Goal: Task Accomplishment & Management: Manage account settings

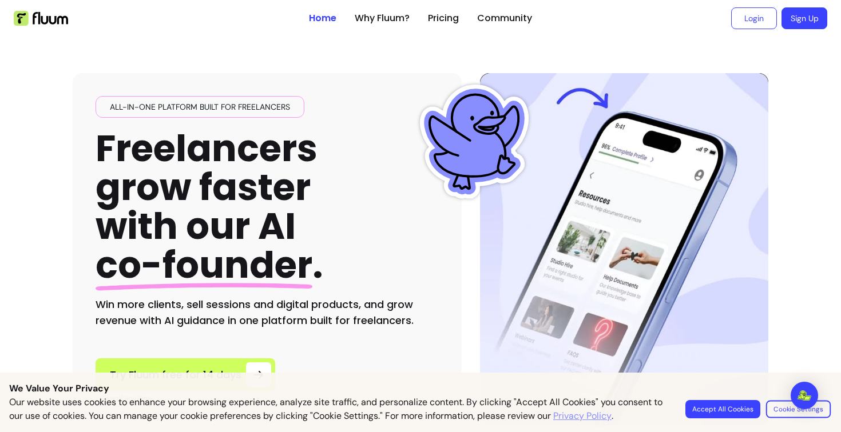
click at [786, 416] on button "Cookie Settings" at bounding box center [798, 409] width 65 height 18
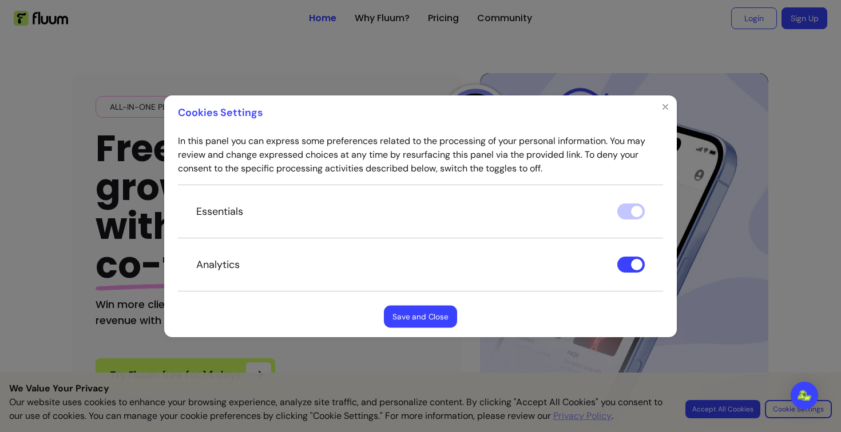
click at [426, 318] on button "Save and Close" at bounding box center [420, 316] width 73 height 22
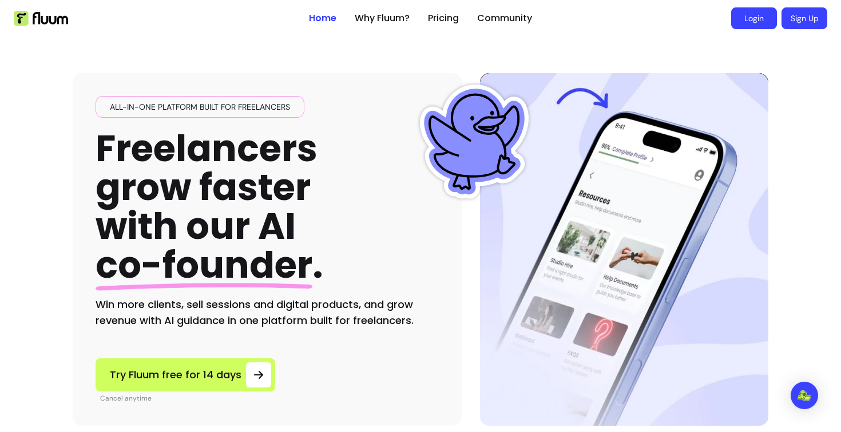
click at [751, 21] on link "Login" at bounding box center [754, 18] width 46 height 22
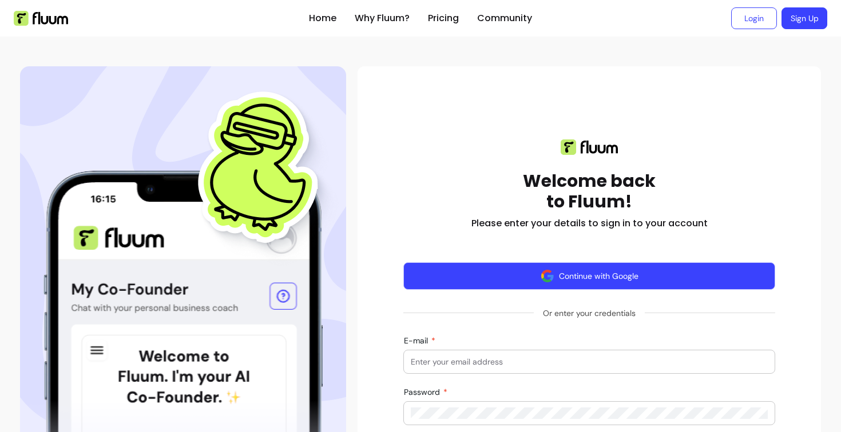
scroll to position [101, 0]
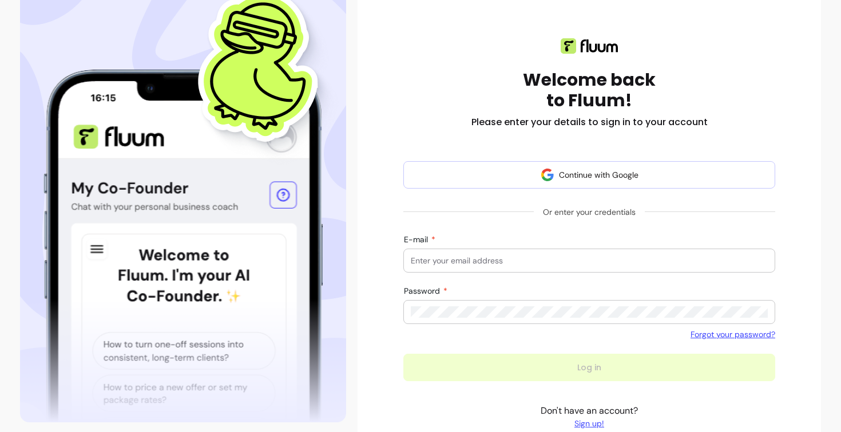
click at [461, 263] on input "E-mail" at bounding box center [589, 260] width 357 height 11
click at [540, 259] on input "E-mail" at bounding box center [589, 260] width 357 height 11
type input "lauritaklov@gmail.com"
